Goal: Information Seeking & Learning: Learn about a topic

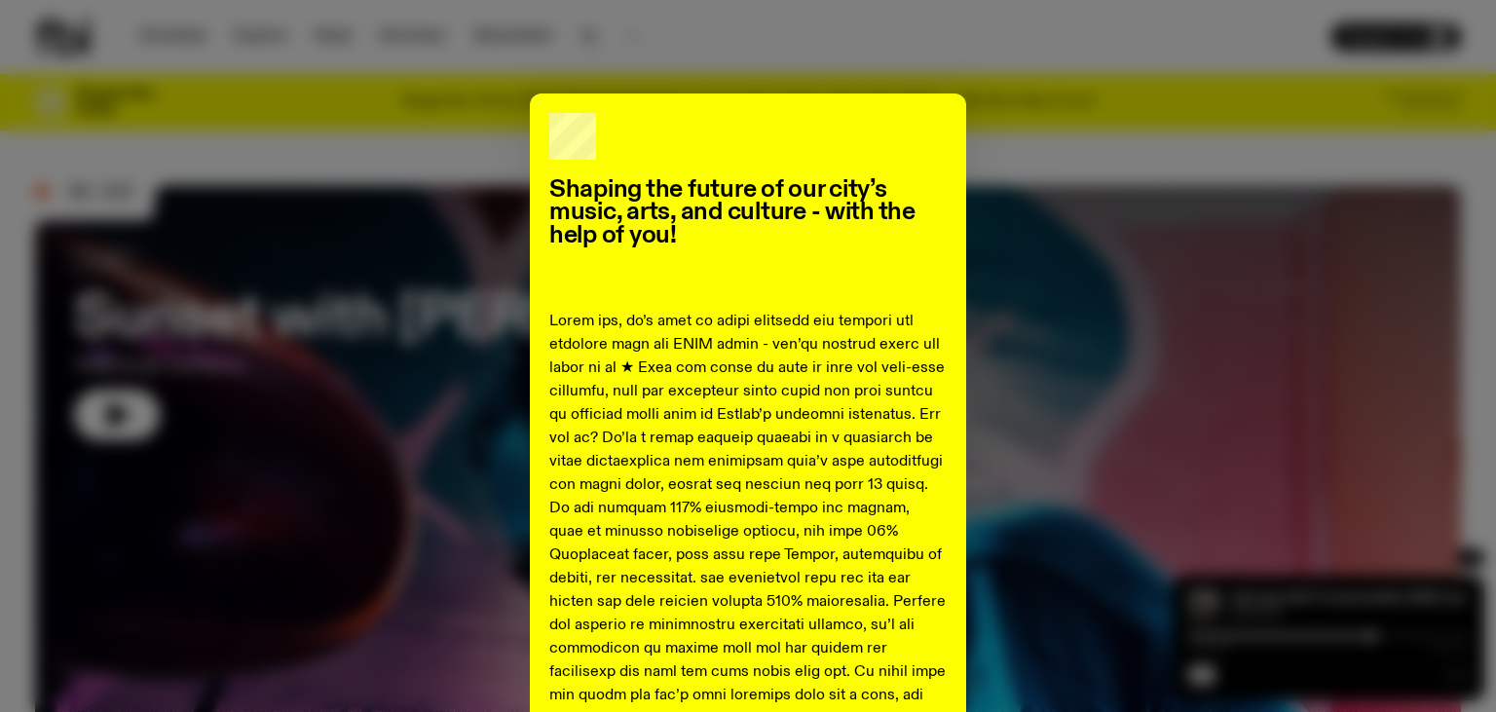
drag, startPoint x: 612, startPoint y: 121, endPoint x: 831, endPoint y: 105, distance: 219.7
click at [1075, 80] on div "Shaping the future of our city’s music, arts, and culture - with the help of yo…" at bounding box center [748, 356] width 1496 height 712
drag, startPoint x: 1134, startPoint y: 88, endPoint x: 1251, endPoint y: 102, distance: 117.8
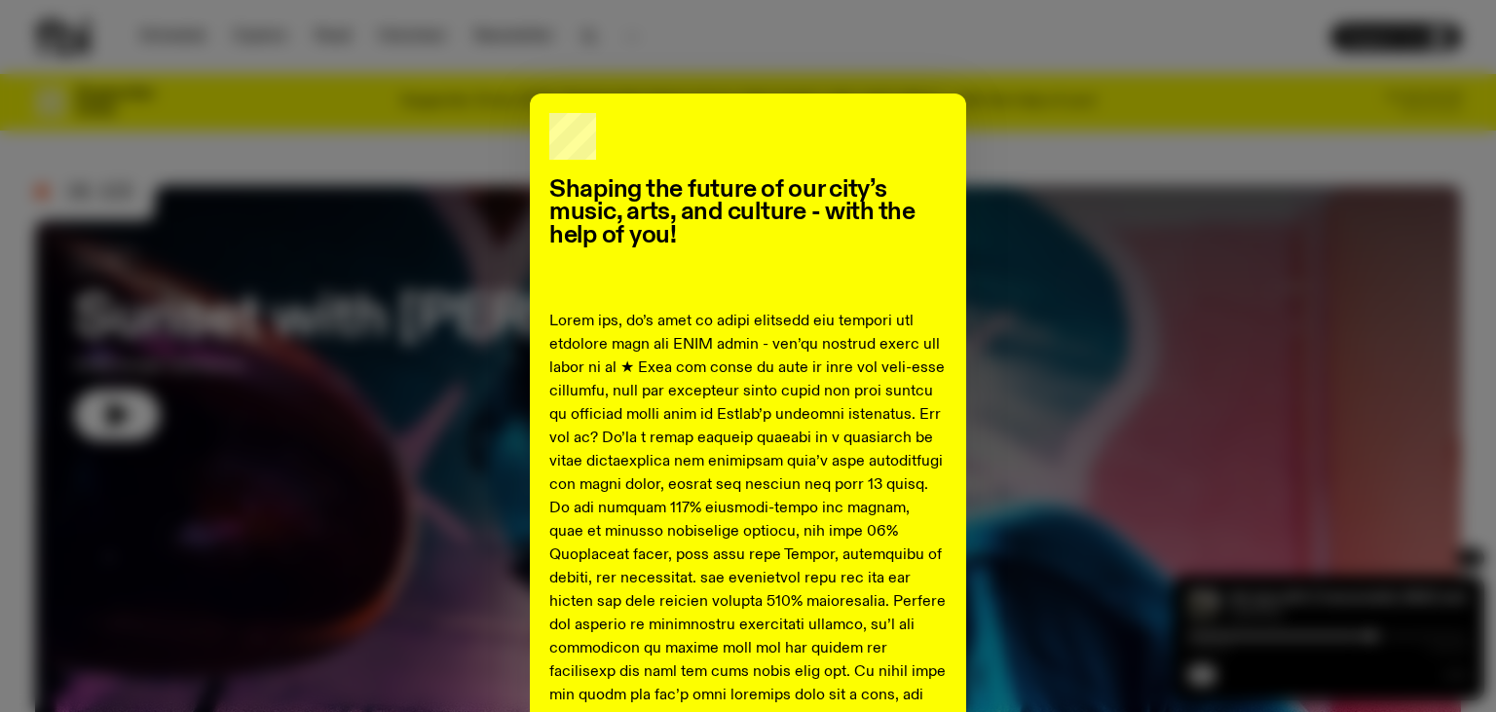
click at [1164, 93] on div "Shaping the future of our city’s music, arts, and culture - with the help of yo…" at bounding box center [748, 356] width 1496 height 712
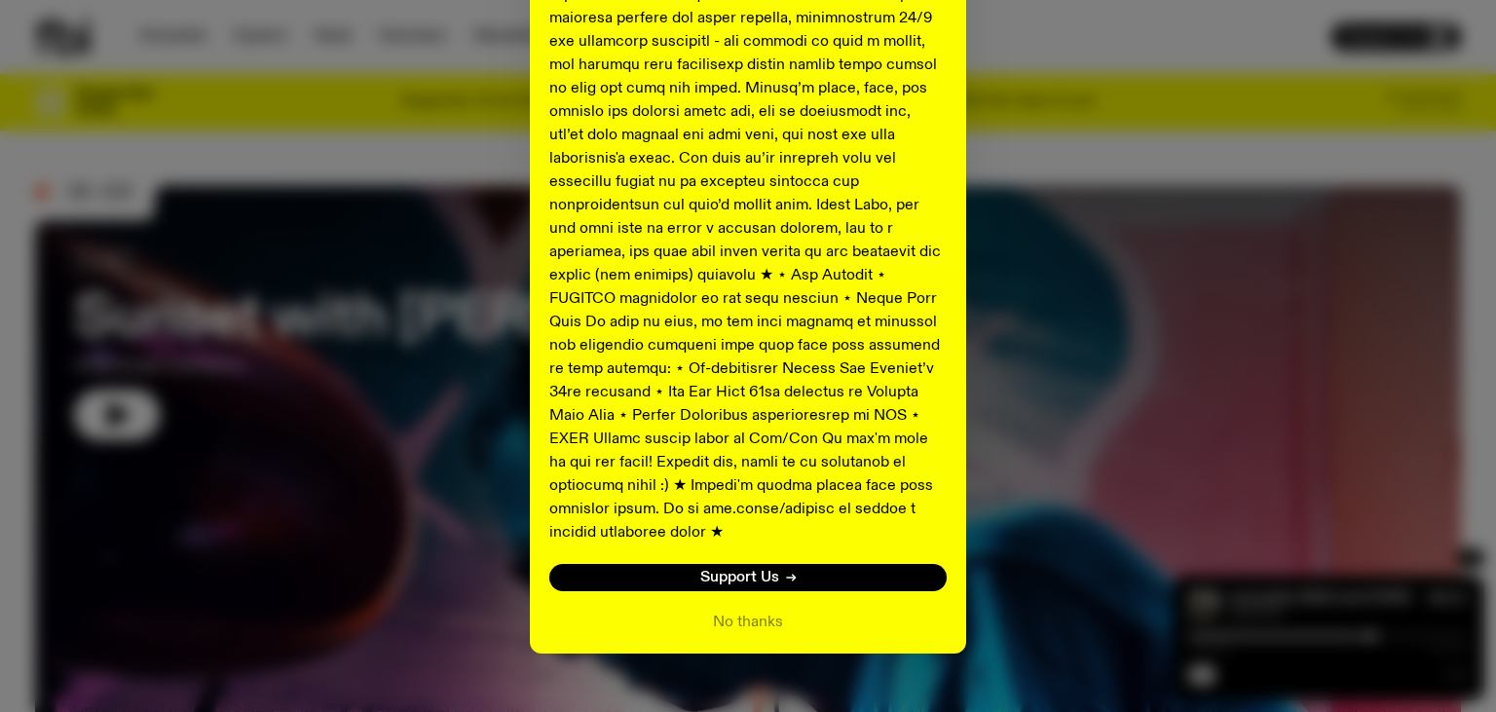
scroll to position [993, 0]
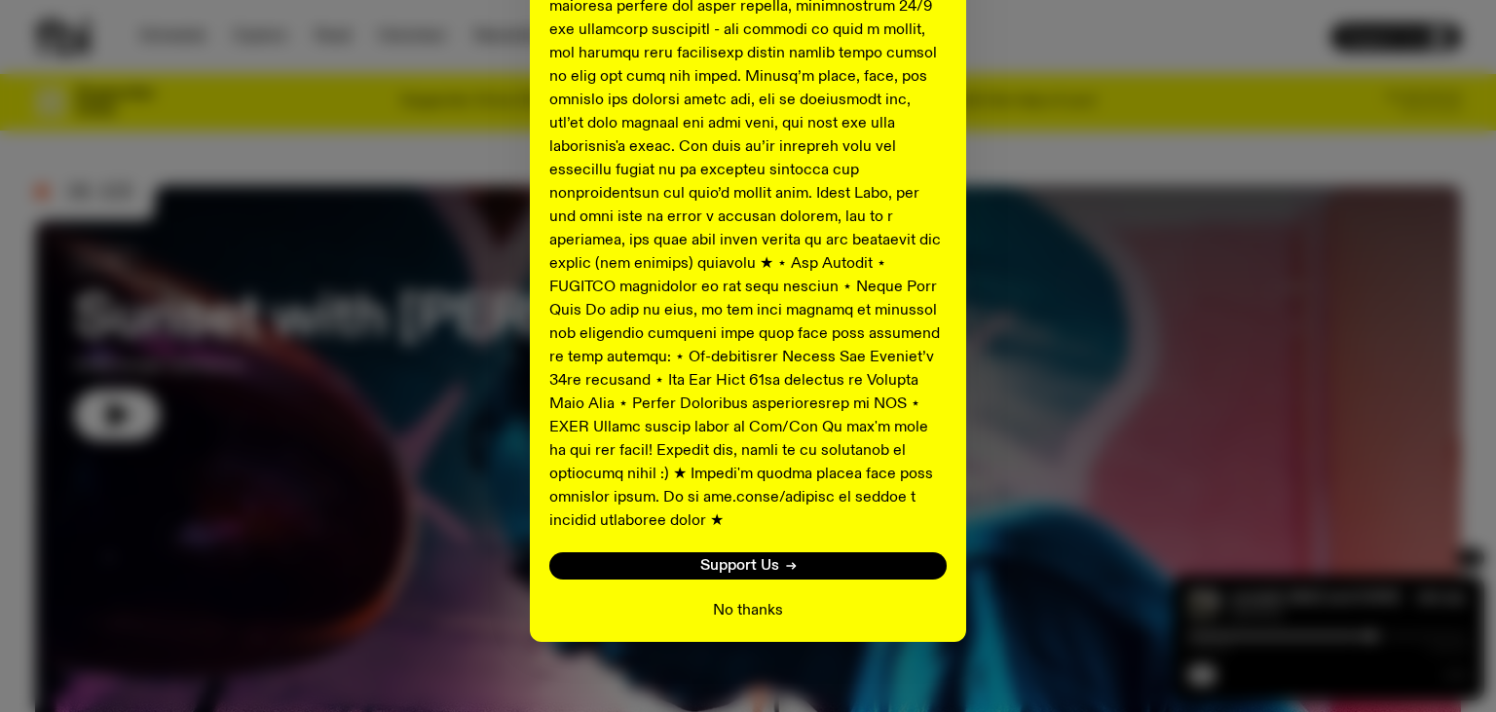
click at [757, 599] on button "No thanks" at bounding box center [748, 610] width 70 height 23
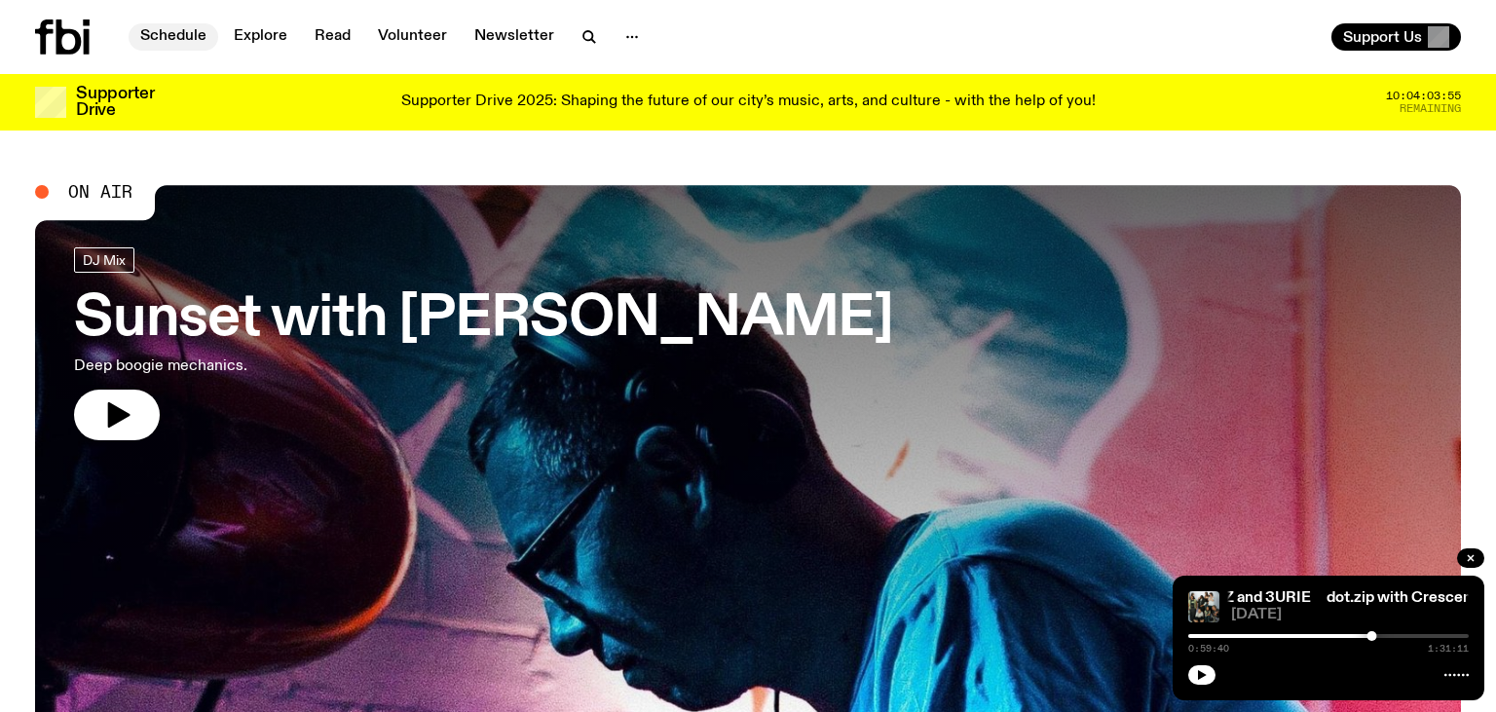
click at [175, 35] on link "Schedule" at bounding box center [174, 36] width 90 height 27
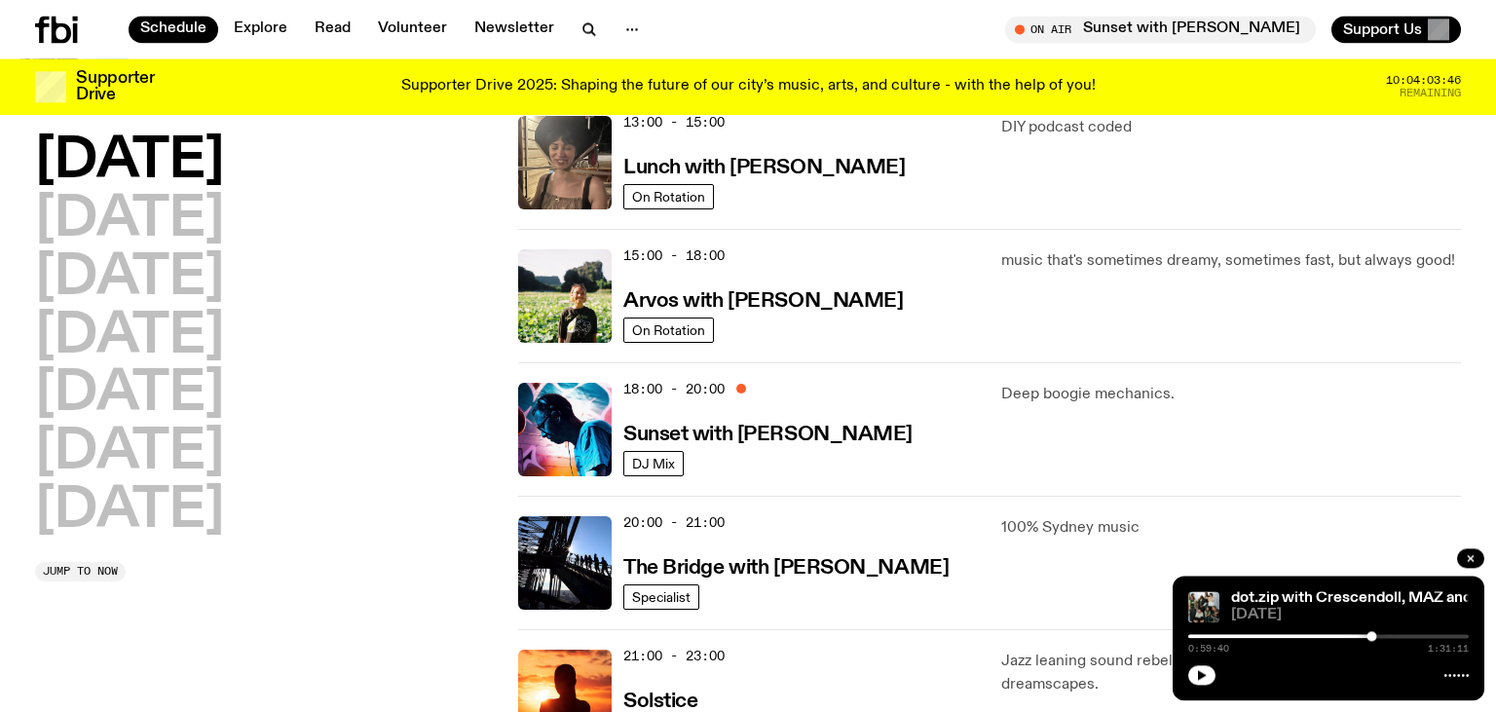
scroll to position [609, 0]
click at [735, 307] on h3 "Arvos with [PERSON_NAME]" at bounding box center [763, 300] width 280 height 20
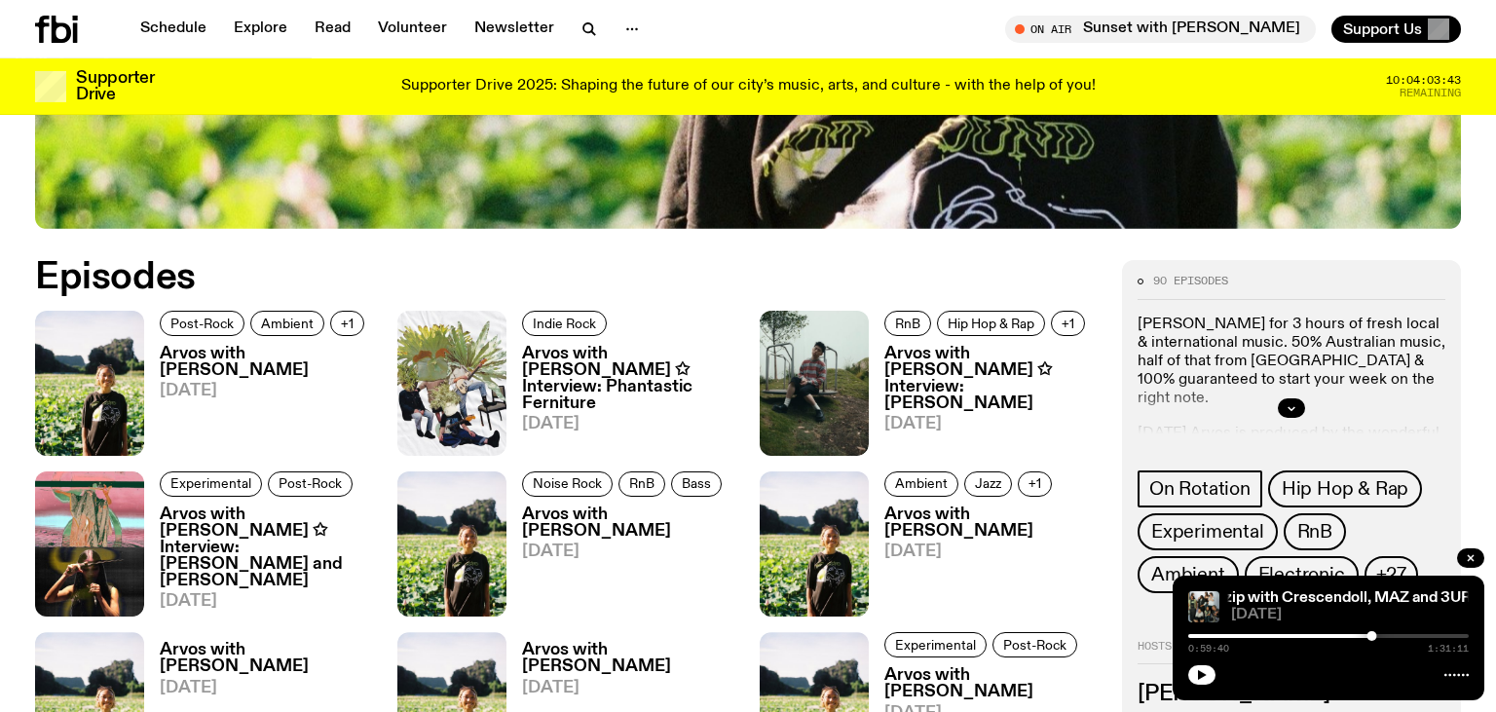
scroll to position [925, 0]
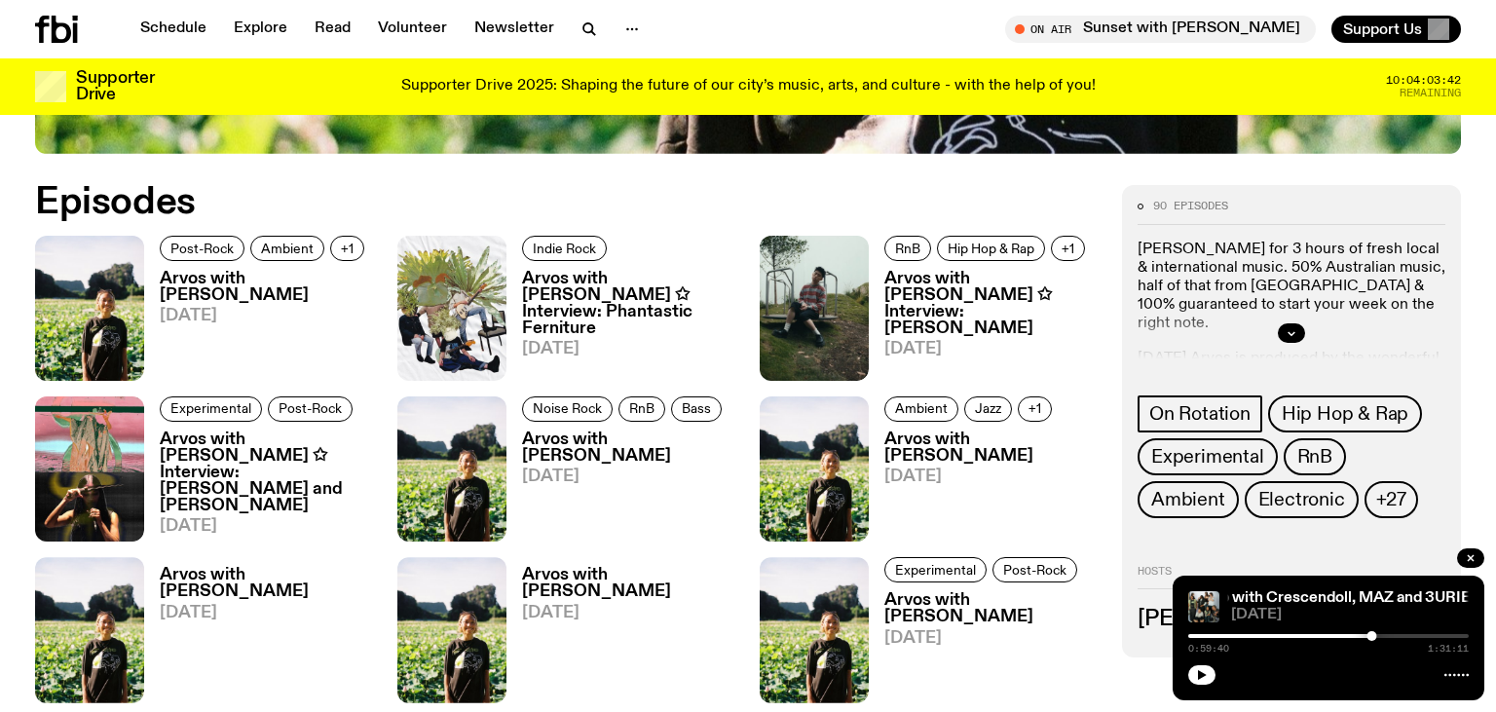
click at [213, 278] on h3 "Arvos with [PERSON_NAME]" at bounding box center [267, 287] width 214 height 33
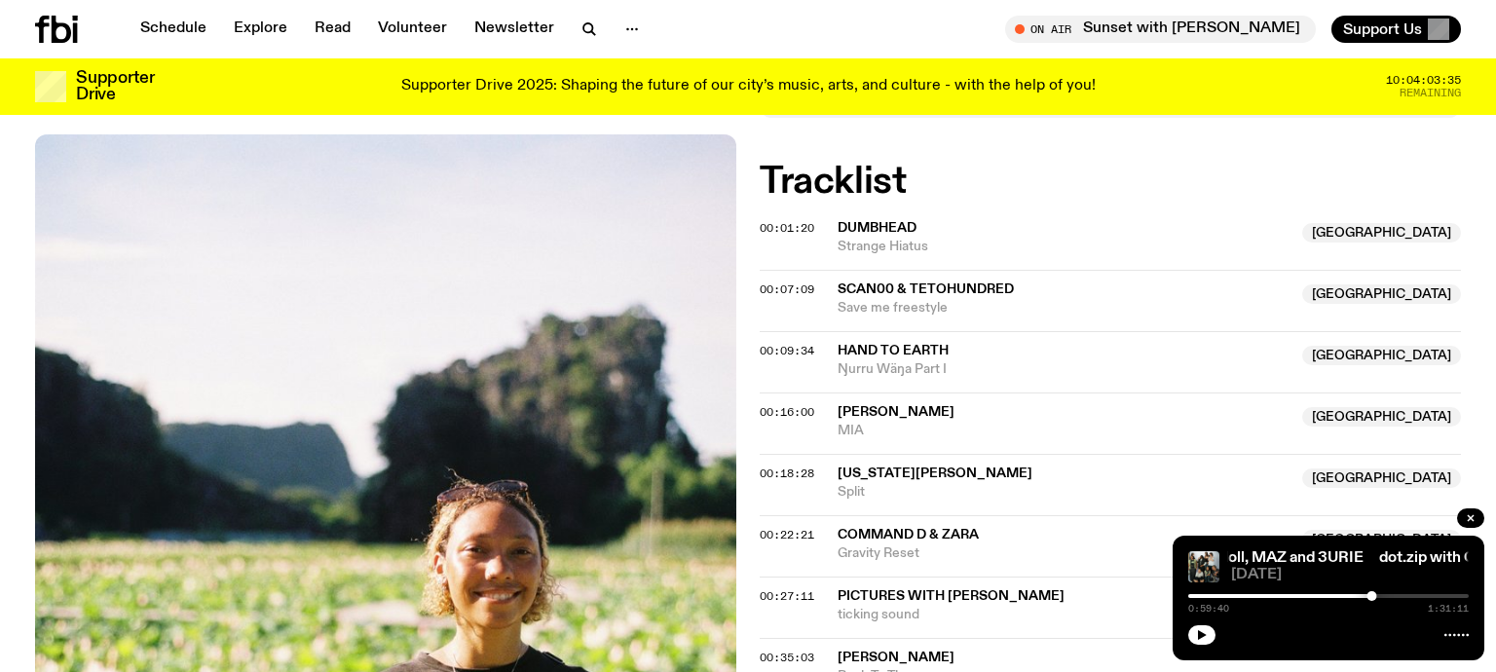
scroll to position [1181, 0]
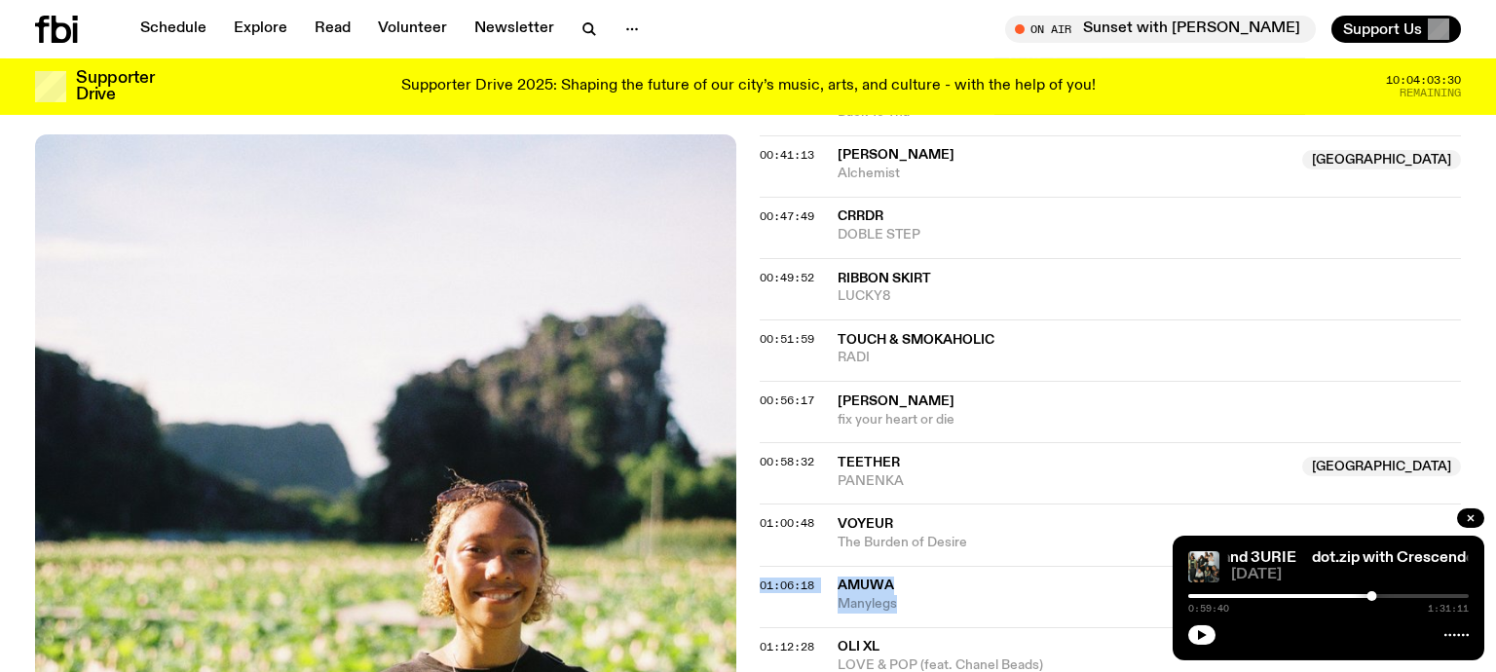
drag, startPoint x: 833, startPoint y: 582, endPoint x: 902, endPoint y: 595, distance: 70.5
click at [902, 595] on div "01:06:18 amuwa [GEOGRAPHIC_DATA] [GEOGRAPHIC_DATA] [GEOGRAPHIC_DATA]" at bounding box center [1110, 596] width 701 height 61
copy div "01:06:18 amuwa NSW Manylegs"
